Goal: Information Seeking & Learning: Learn about a topic

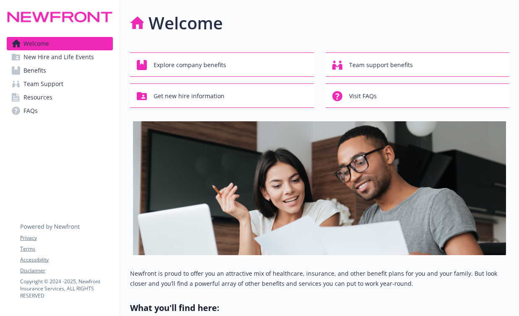
click at [86, 64] on link "Benefits" at bounding box center [60, 70] width 106 height 13
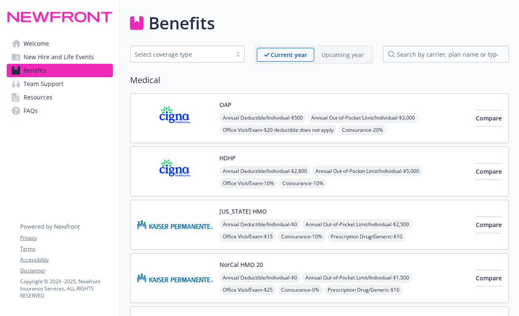
click at [73, 57] on span "New Hire and Life Events" at bounding box center [59, 56] width 71 height 13
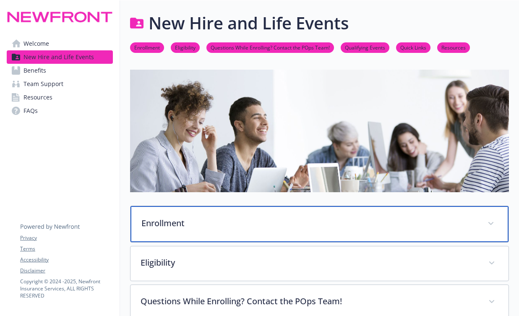
click at [291, 224] on p "Enrollment" at bounding box center [309, 223] width 336 height 13
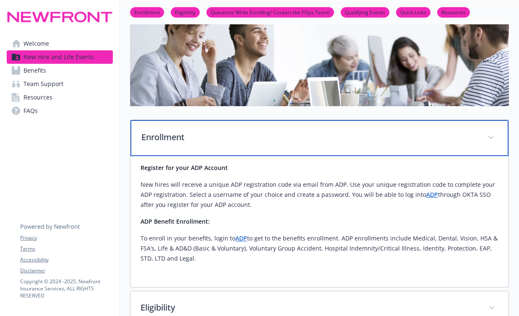
scroll to position [89, 0]
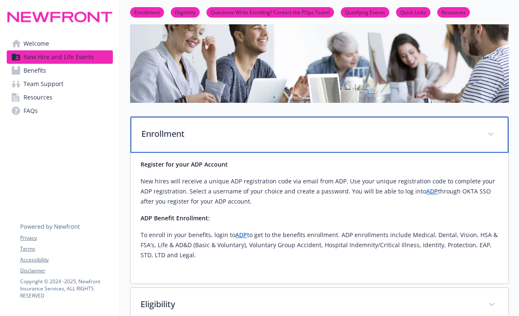
click at [253, 139] on p "Enrollment" at bounding box center [309, 134] width 336 height 13
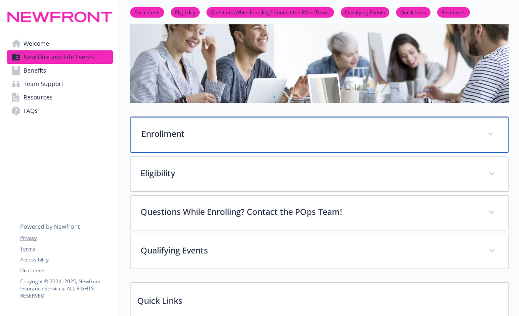
click at [253, 139] on p "Enrollment" at bounding box center [309, 134] width 336 height 13
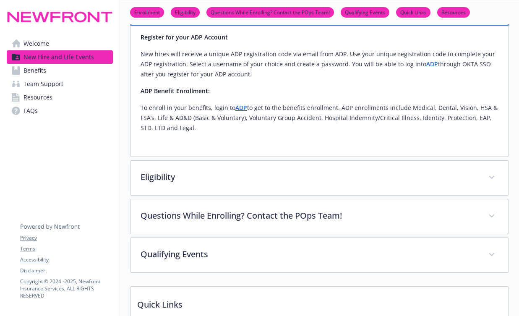
scroll to position [221, 0]
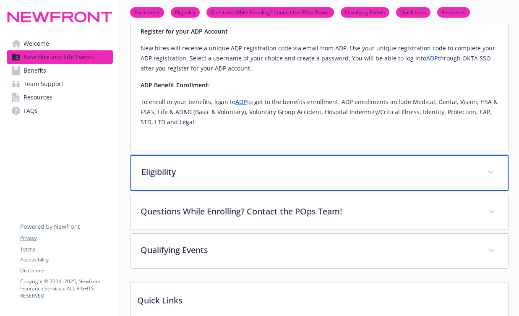
click at [232, 173] on p "Eligibility" at bounding box center [309, 172] width 336 height 13
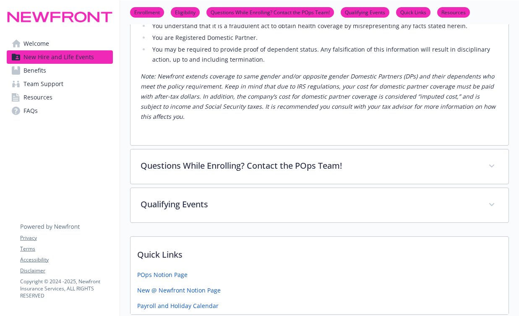
scroll to position [651, 0]
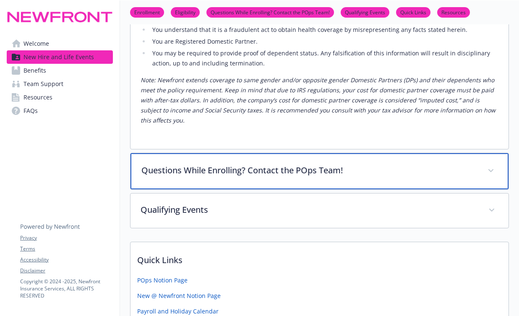
click at [203, 185] on div "Questions While Enrolling? Contact the POps Team!" at bounding box center [320, 171] width 378 height 36
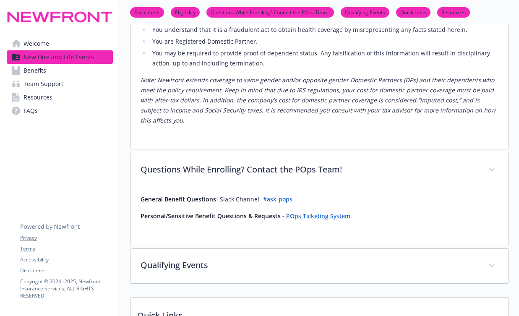
click at [47, 70] on link "Benefits" at bounding box center [60, 70] width 106 height 13
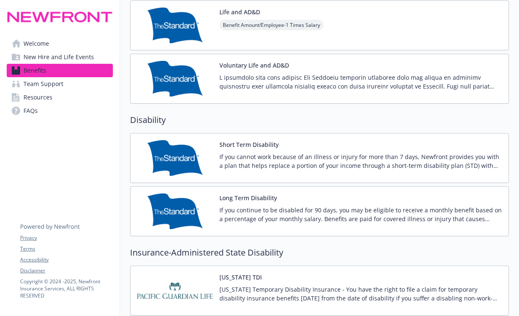
click at [260, 161] on p "If you cannot work because of an illness or injury for more than 7 days, Newfro…" at bounding box center [361, 161] width 283 height 18
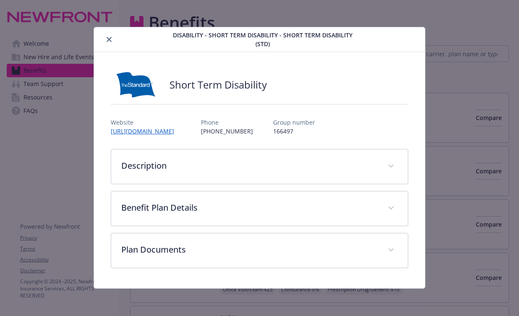
scroll to position [651, 0]
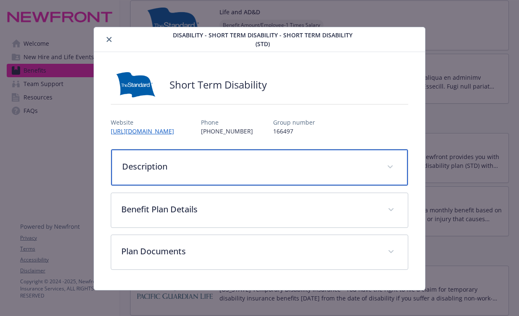
click at [203, 163] on p "Description" at bounding box center [249, 166] width 255 height 13
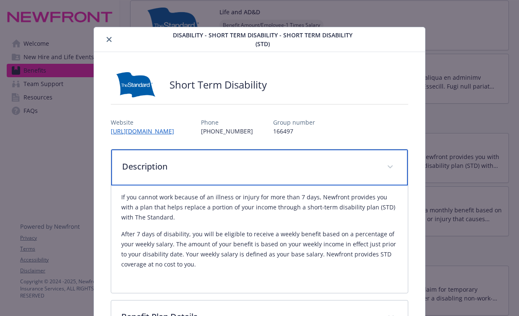
scroll to position [101, 0]
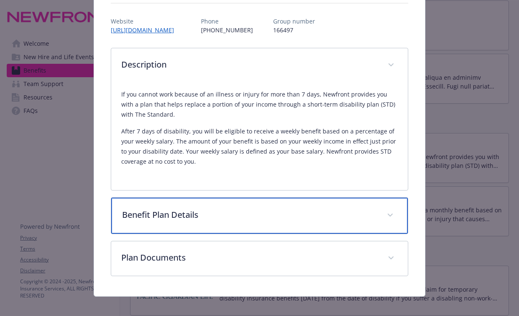
click at [233, 199] on div "Benefit Plan Details" at bounding box center [259, 216] width 297 height 36
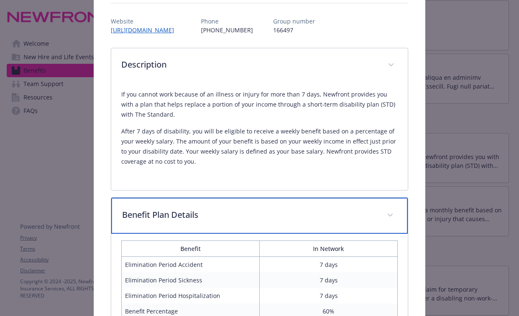
scroll to position [283, 0]
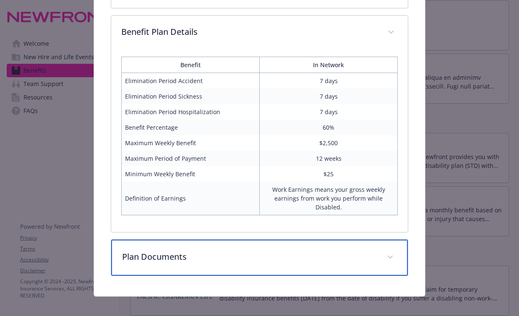
click at [228, 258] on div "Plan Documents" at bounding box center [259, 258] width 297 height 36
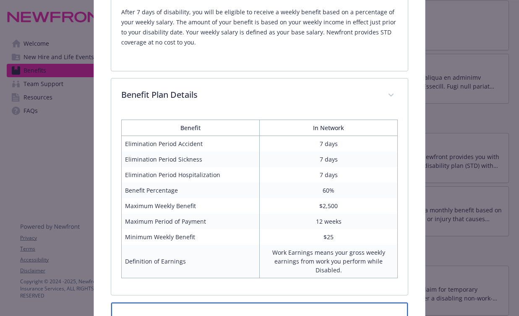
scroll to position [0, 0]
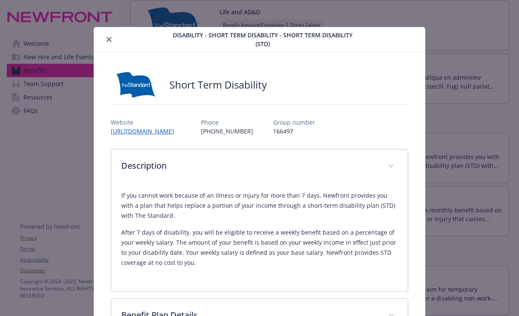
click at [110, 37] on icon "close" at bounding box center [109, 39] width 5 height 5
